Goal: Information Seeking & Learning: Learn about a topic

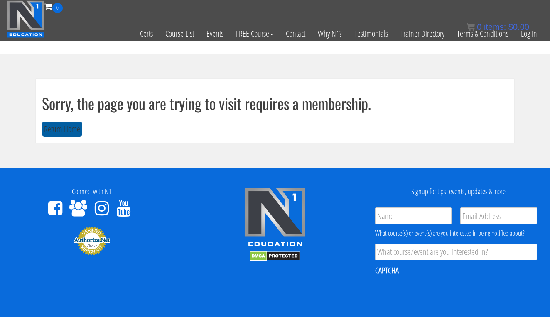
click at [73, 132] on button "Return Home" at bounding box center [62, 129] width 40 height 15
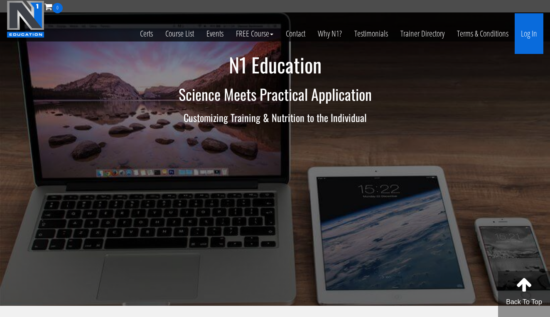
click at [527, 34] on link "Log In" at bounding box center [528, 33] width 29 height 41
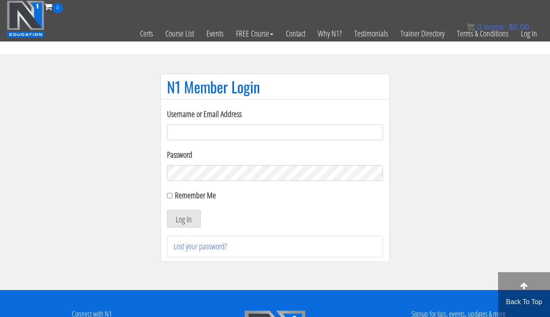
type input "[EMAIL_ADDRESS][DOMAIN_NAME]"
click at [183, 219] on button "Log In" at bounding box center [184, 218] width 34 height 17
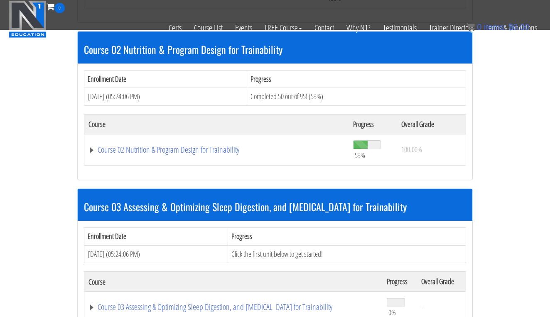
scroll to position [410, 0]
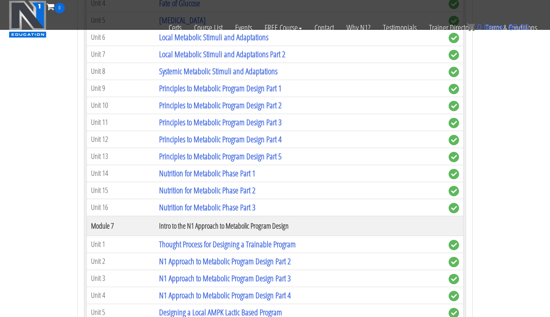
scroll to position [1360, 0]
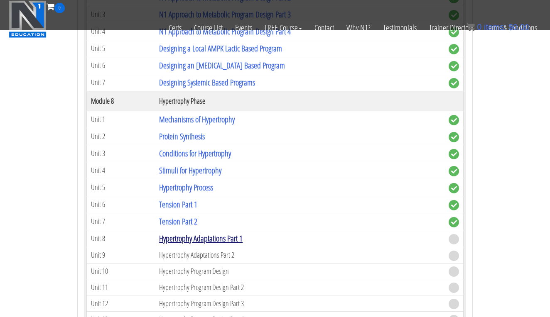
click at [242, 233] on link "Hypertrophy Adaptations Part 1" at bounding box center [200, 238] width 83 height 11
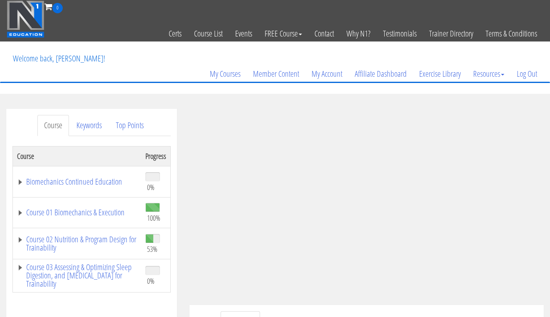
scroll to position [157, 0]
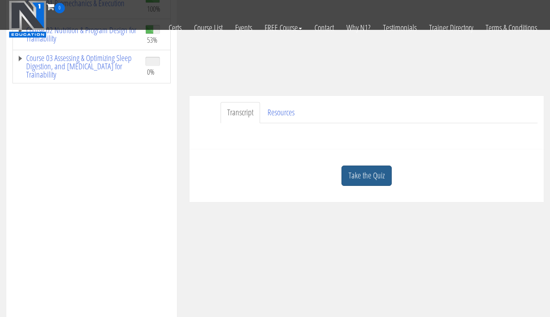
click at [376, 178] on link "Take the Quiz" at bounding box center [366, 176] width 50 height 20
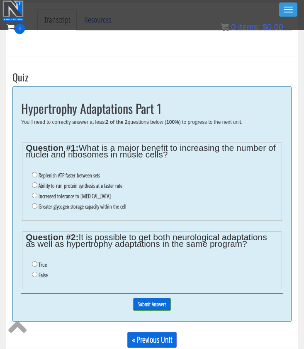
scroll to position [199, 0]
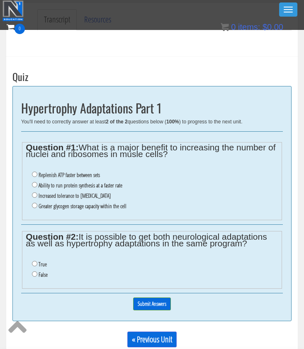
click at [45, 261] on label "True" at bounding box center [43, 264] width 8 height 7
click at [37, 261] on input "True" at bounding box center [34, 263] width 5 height 5
radio input "true"
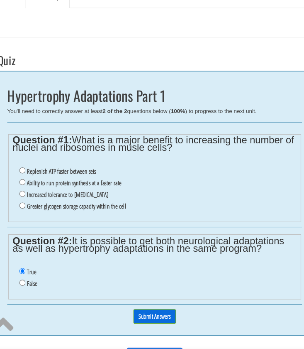
scroll to position [184, 0]
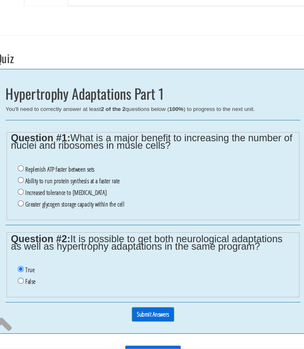
click at [97, 217] on label "Greater glycogen storage capacity within the cell" at bounding box center [83, 220] width 88 height 7
click at [37, 217] on input "Greater glycogen storage capacity within the cell" at bounding box center [34, 219] width 5 height 5
radio input "true"
click at [142, 312] on input "Submit Answers" at bounding box center [152, 318] width 38 height 13
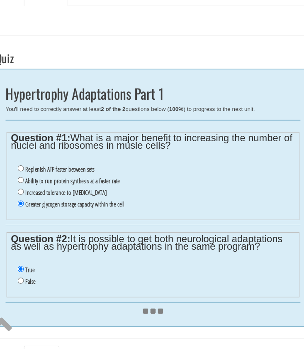
scroll to position [189, 0]
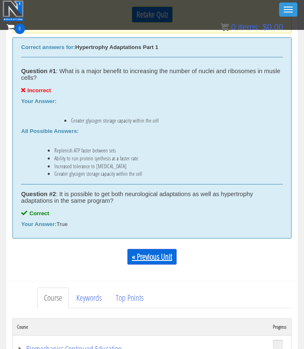
scroll to position [281, 0]
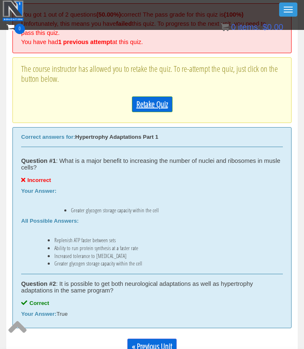
click at [156, 106] on link "Retake Quiz" at bounding box center [152, 104] width 41 height 16
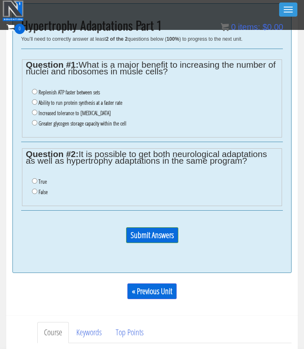
click at [47, 178] on label "True" at bounding box center [43, 181] width 8 height 7
click at [37, 178] on input "True" at bounding box center [34, 180] width 5 height 5
radio input "true"
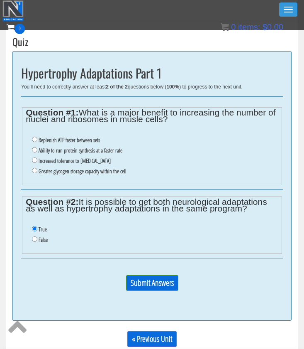
scroll to position [233, 0]
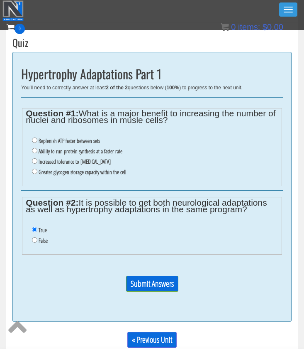
click at [59, 148] on label "Ability to run protein synthesis at a faster rate" at bounding box center [81, 151] width 84 height 7
click at [37, 148] on input "Ability to run protein synthesis at a faster rate" at bounding box center [34, 150] width 5 height 5
radio input "true"
click at [142, 276] on input "Submit Answers" at bounding box center [152, 284] width 52 height 16
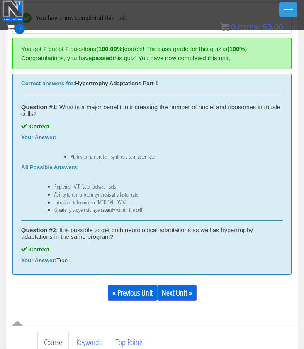
scroll to position [283, 0]
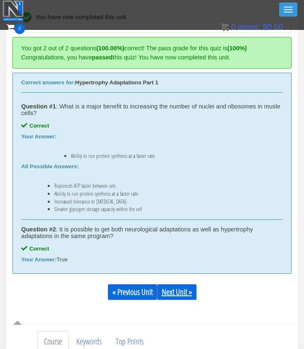
click at [174, 291] on link "Next Unit »" at bounding box center [176, 292] width 39 height 16
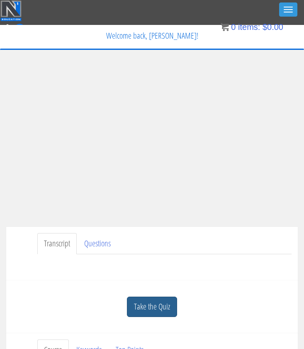
click at [154, 310] on link "Take the Quiz" at bounding box center [152, 306] width 50 height 20
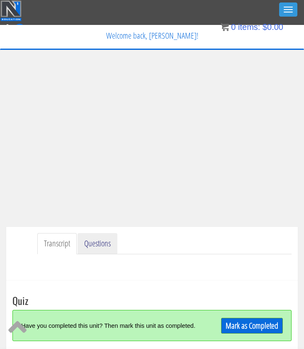
click at [103, 246] on link "Questions" at bounding box center [98, 243] width 40 height 21
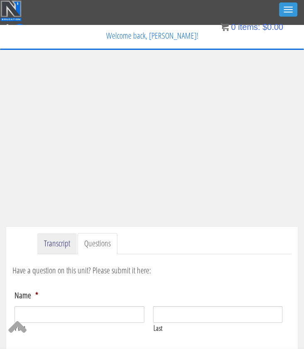
click at [65, 245] on link "Transcript" at bounding box center [56, 243] width 39 height 21
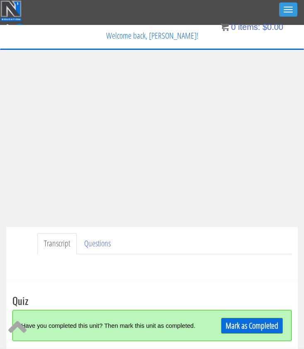
scroll to position [71, 0]
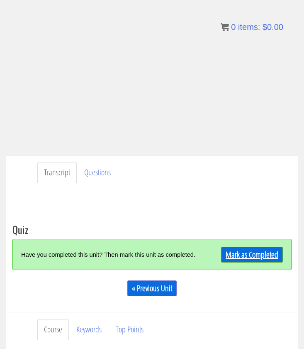
click at [246, 257] on link "Mark as Completed" at bounding box center [252, 255] width 62 height 16
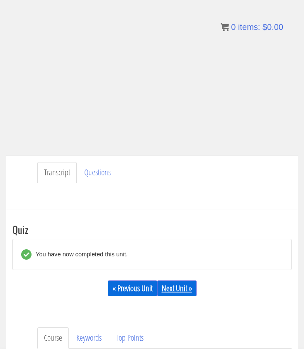
click at [192, 283] on link "Next Unit »" at bounding box center [176, 288] width 39 height 16
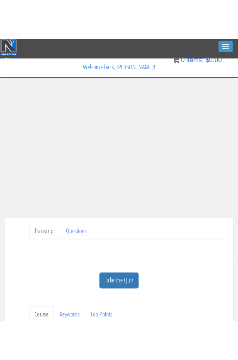
scroll to position [5, 0]
